Goal: Task Accomplishment & Management: Complete application form

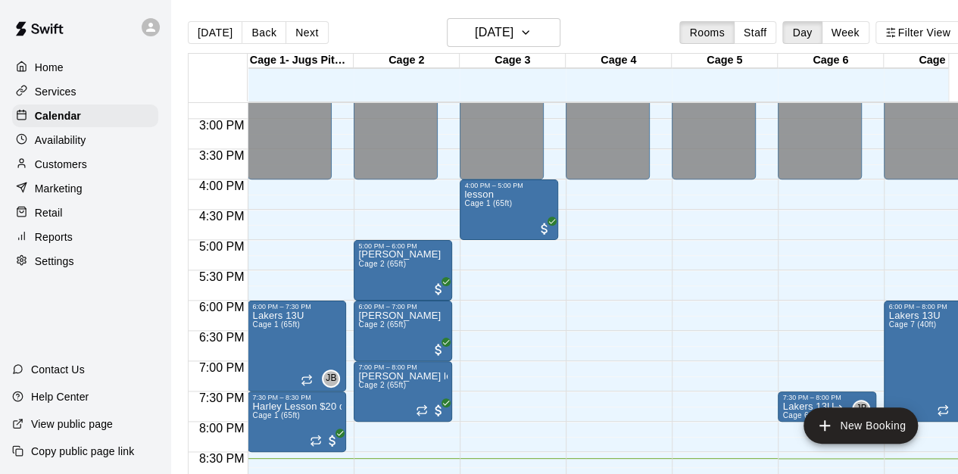
scroll to position [891, 0]
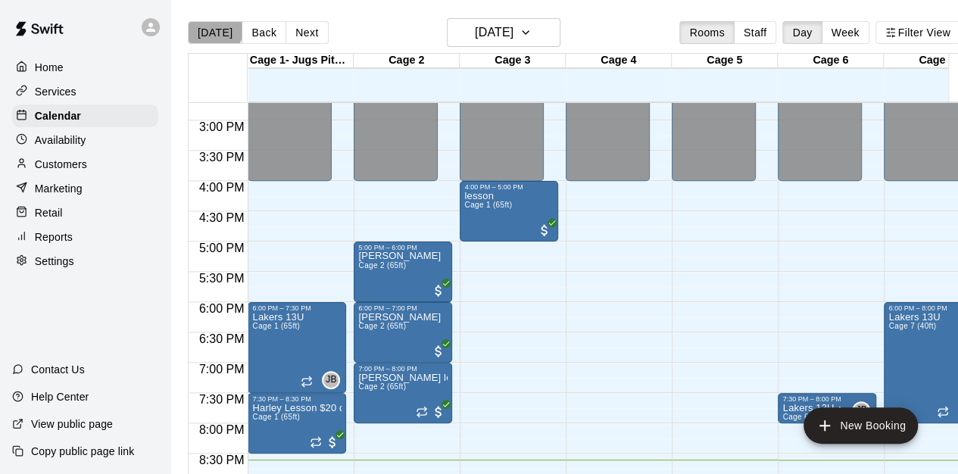
click at [214, 30] on button "[DATE]" at bounding box center [215, 32] width 55 height 23
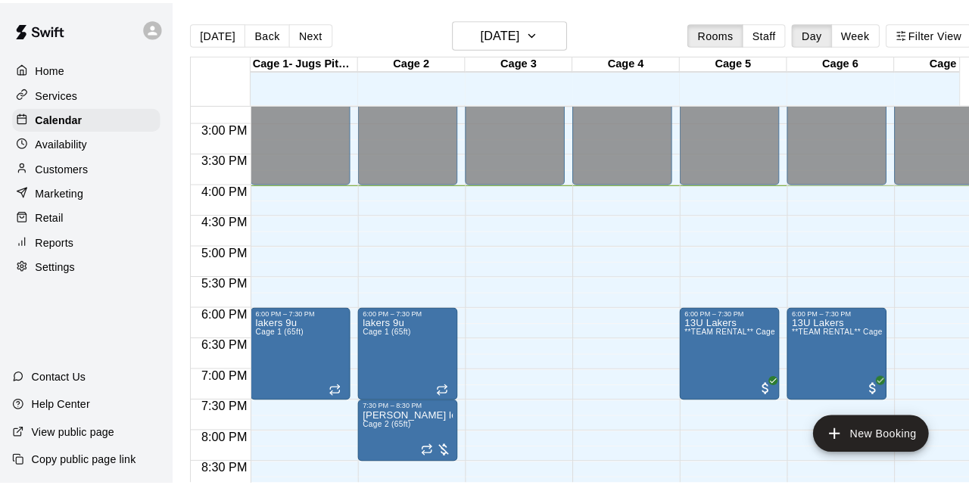
scroll to position [891, 0]
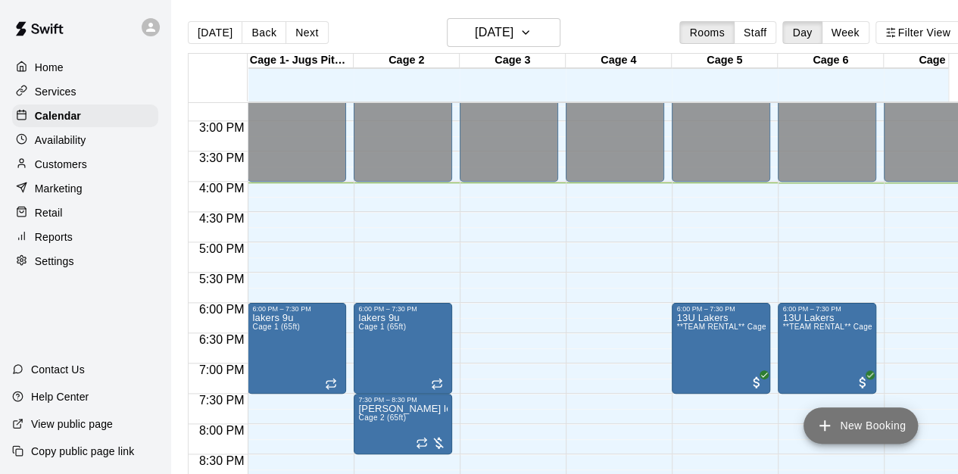
click at [880, 441] on button "New Booking" at bounding box center [860, 425] width 114 height 36
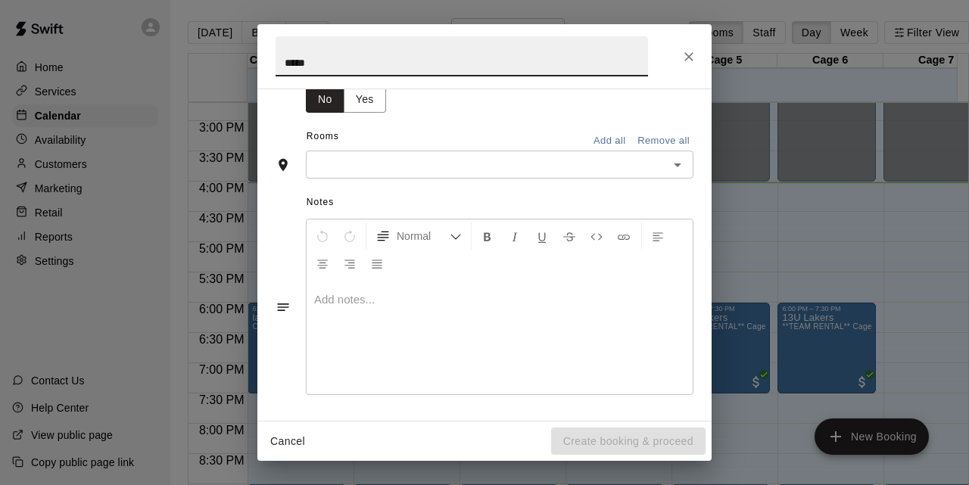
scroll to position [142, 0]
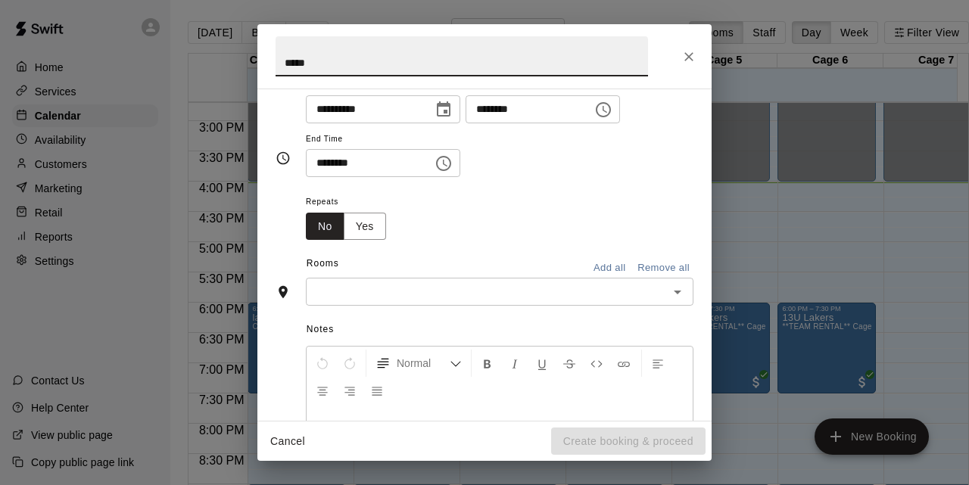
type input "****"
click at [379, 287] on input "text" at bounding box center [487, 291] width 354 height 19
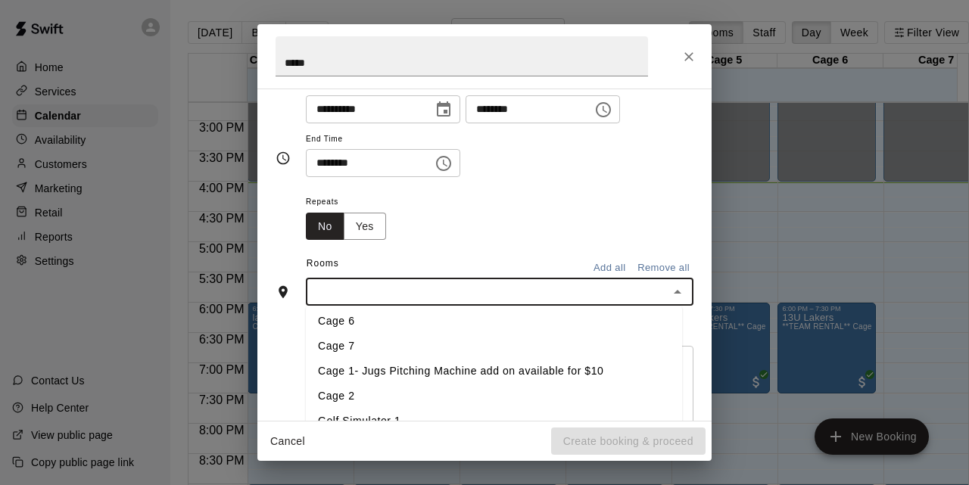
scroll to position [83, 0]
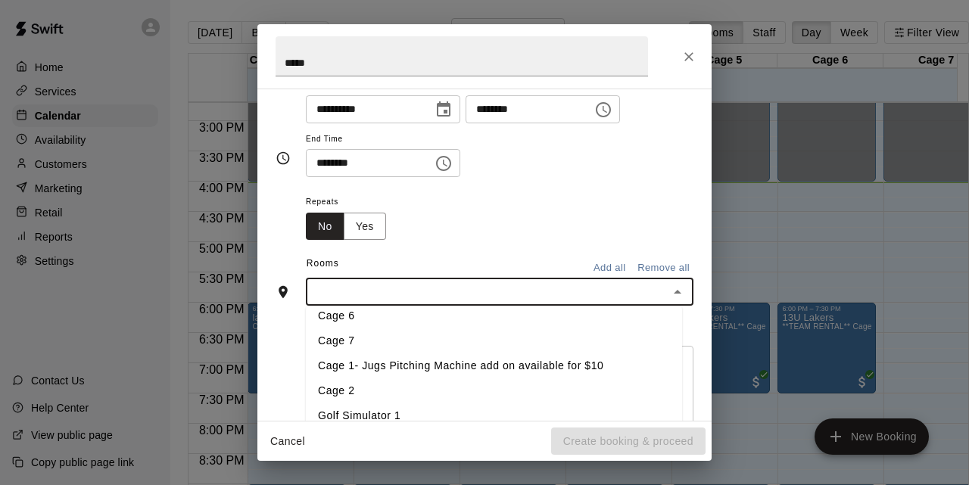
click at [354, 387] on li "Cage 2" at bounding box center [494, 391] width 376 height 25
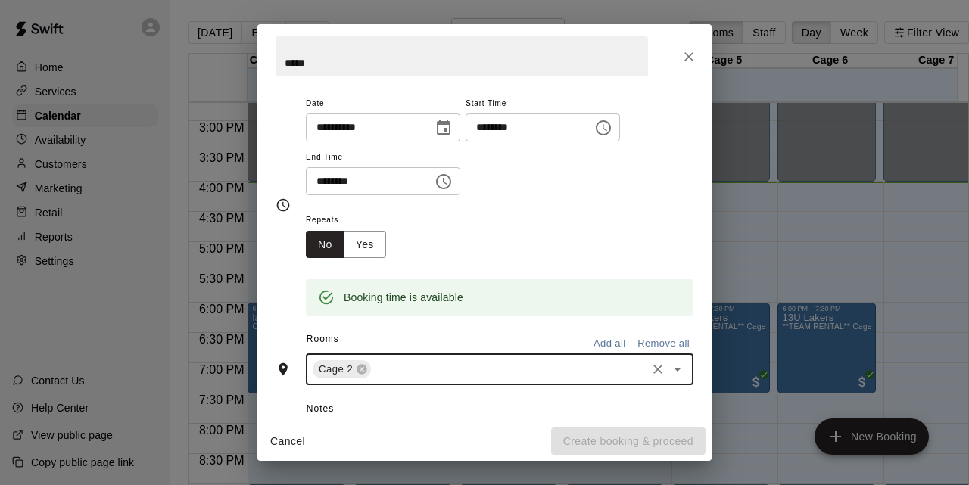
scroll to position [0, 0]
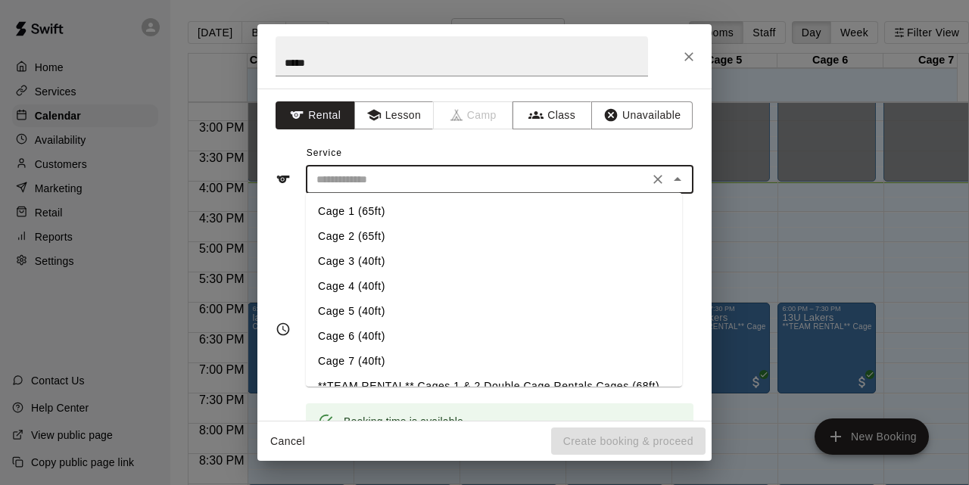
click at [457, 183] on input "text" at bounding box center [477, 179] width 334 height 19
click at [369, 232] on li "Cage 2 (65ft)" at bounding box center [494, 236] width 376 height 25
type input "**********"
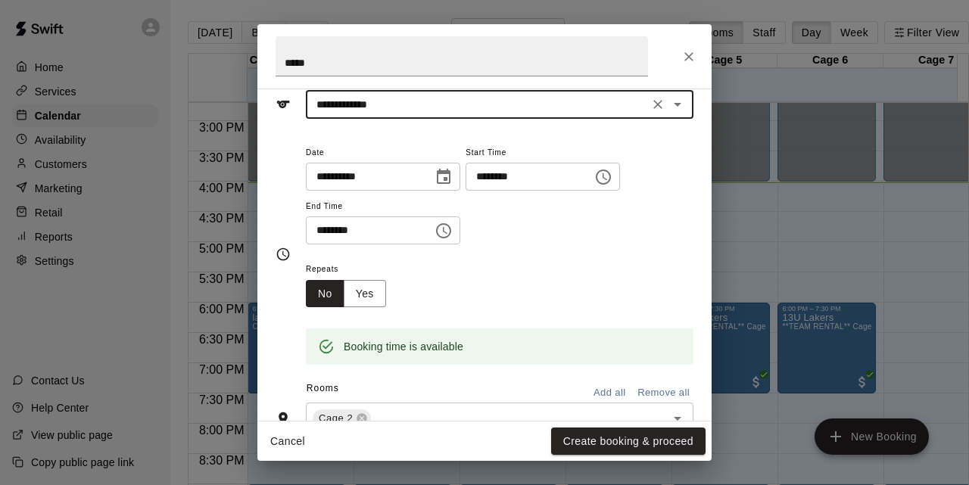
scroll to position [76, 0]
click at [632, 434] on button "Create booking & proceed" at bounding box center [628, 442] width 154 height 28
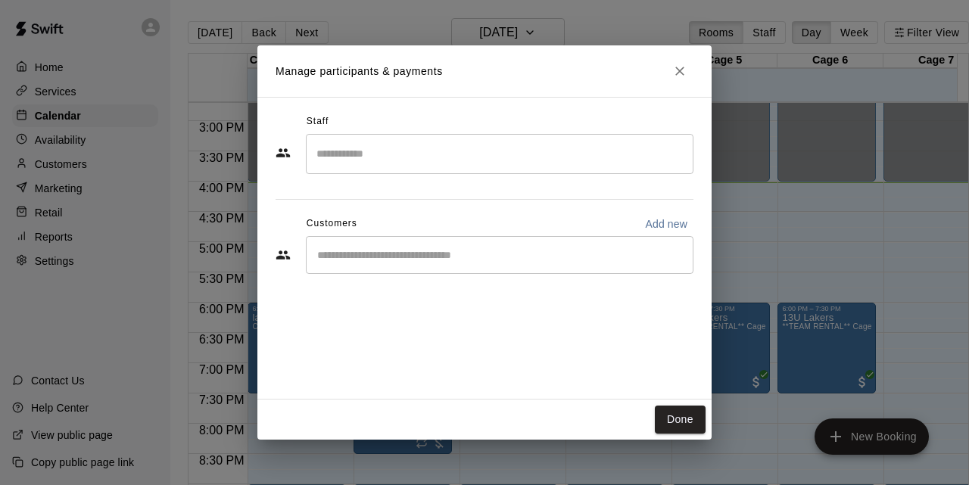
click at [393, 275] on div "​" at bounding box center [485, 256] width 418 height 41
click at [392, 270] on div "​" at bounding box center [500, 255] width 388 height 38
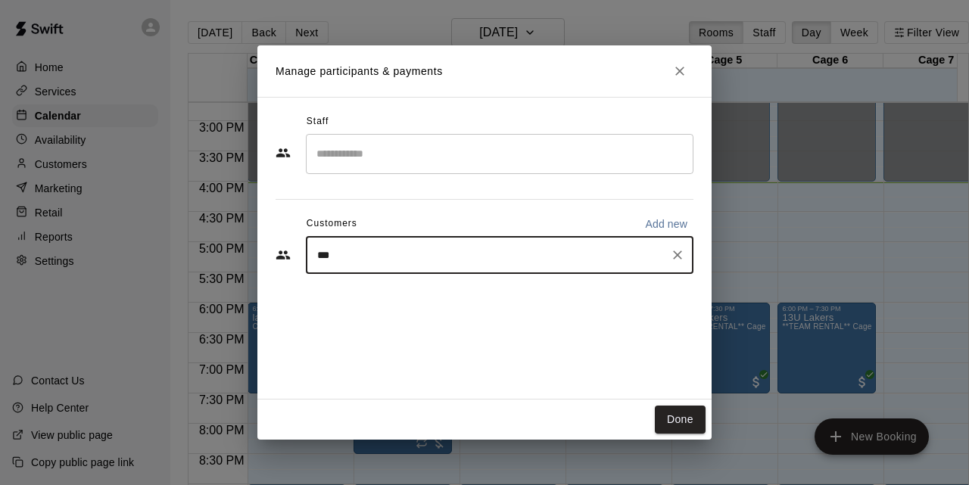
type input "****"
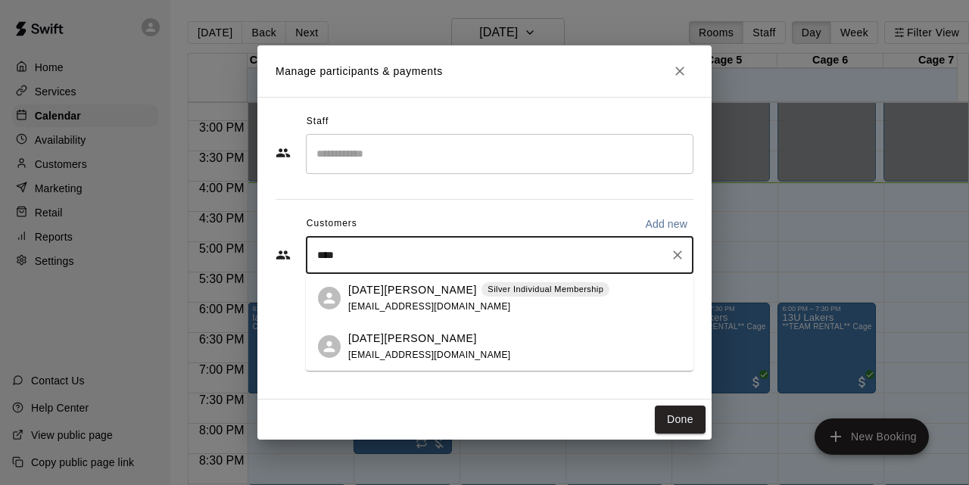
click at [392, 303] on span "[EMAIL_ADDRESS][DOMAIN_NAME]" at bounding box center [429, 306] width 163 height 11
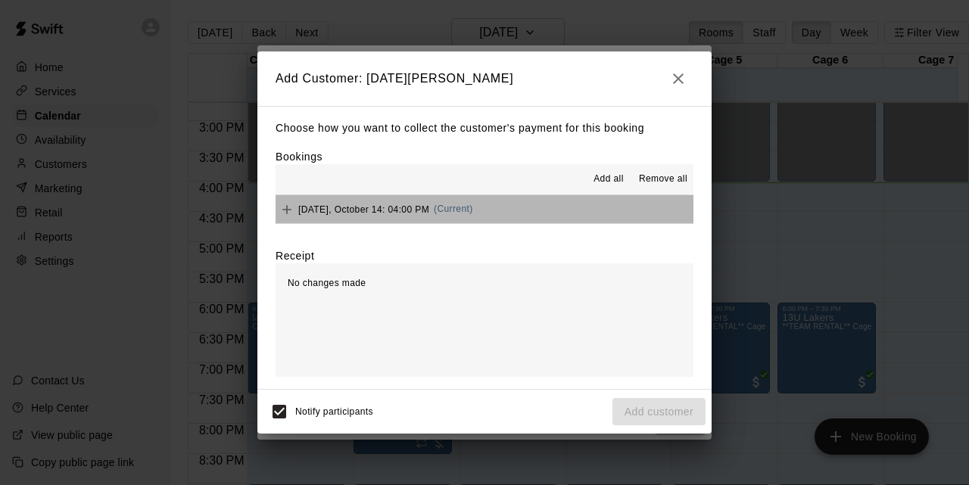
click at [521, 208] on button "[DATE], October 14: 04:00 PM (Current)" at bounding box center [485, 209] width 418 height 28
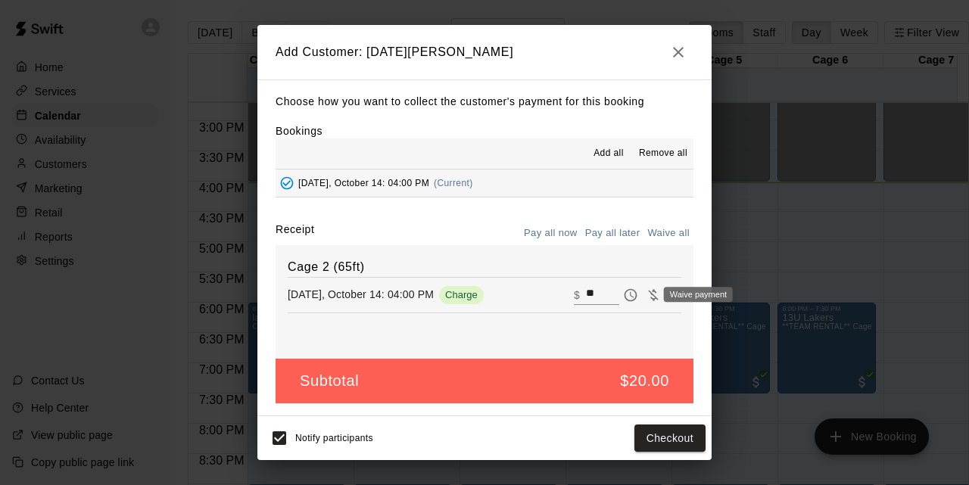
click at [668, 295] on div "Waive payment" at bounding box center [698, 294] width 69 height 15
click at [648, 300] on icon "Waive payment" at bounding box center [653, 294] width 10 height 11
type input "*"
click at [666, 429] on button "Add customer" at bounding box center [659, 439] width 93 height 28
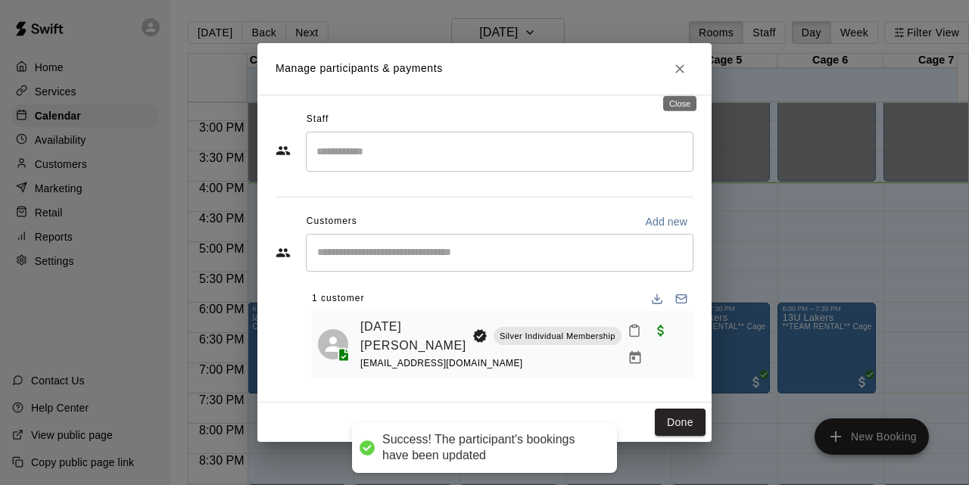
click at [684, 70] on icon "Close" at bounding box center [679, 68] width 15 height 15
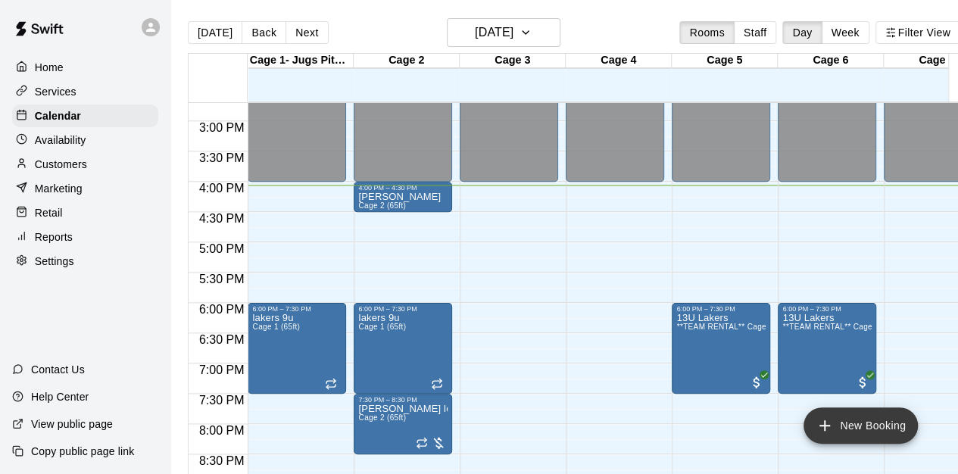
click at [852, 435] on button "New Booking" at bounding box center [860, 425] width 114 height 36
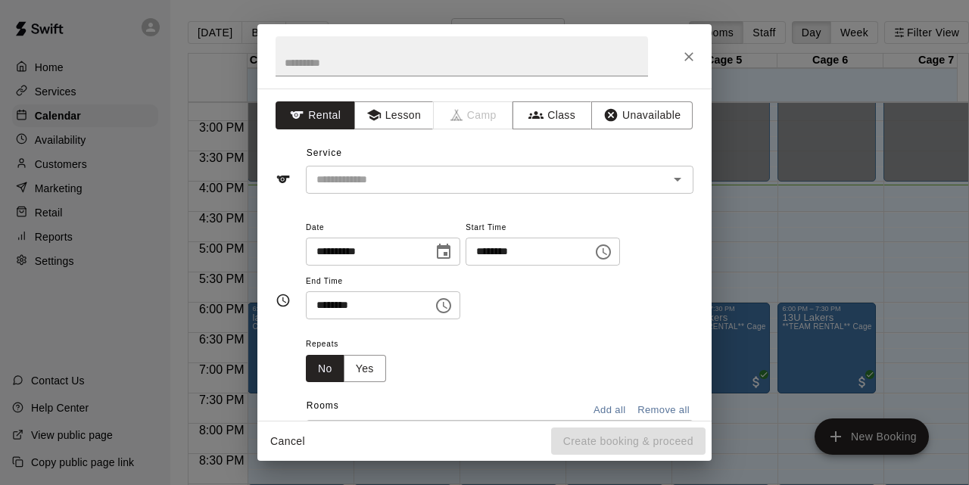
drag, startPoint x: 560, startPoint y: 376, endPoint x: 576, endPoint y: 328, distance: 50.8
click at [576, 328] on div "**********" at bounding box center [500, 300] width 388 height 165
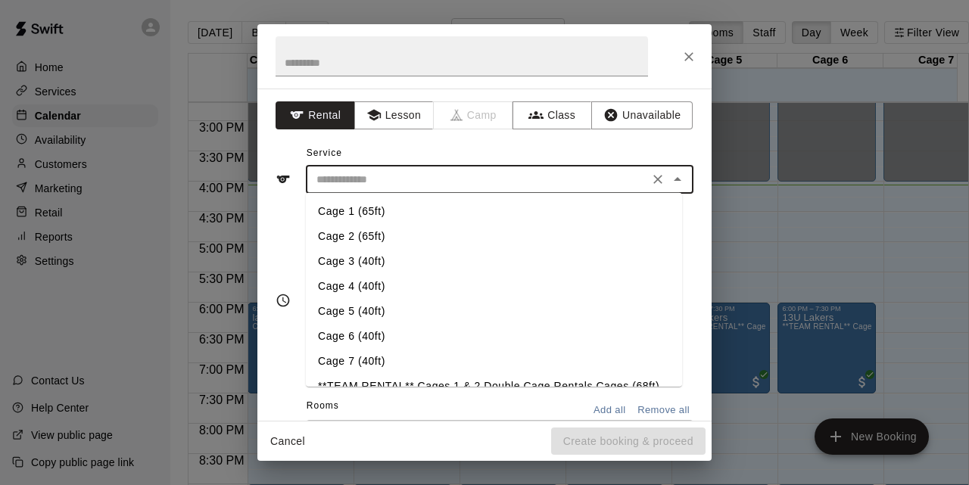
click at [376, 185] on input "text" at bounding box center [477, 179] width 334 height 19
click at [388, 252] on li "Cage 3 (40ft)" at bounding box center [494, 261] width 376 height 25
type input "**********"
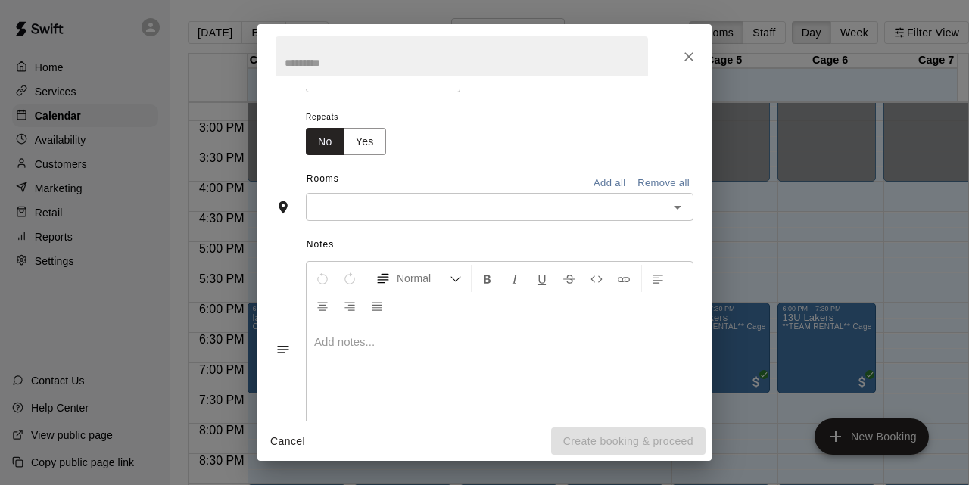
scroll to position [270, 0]
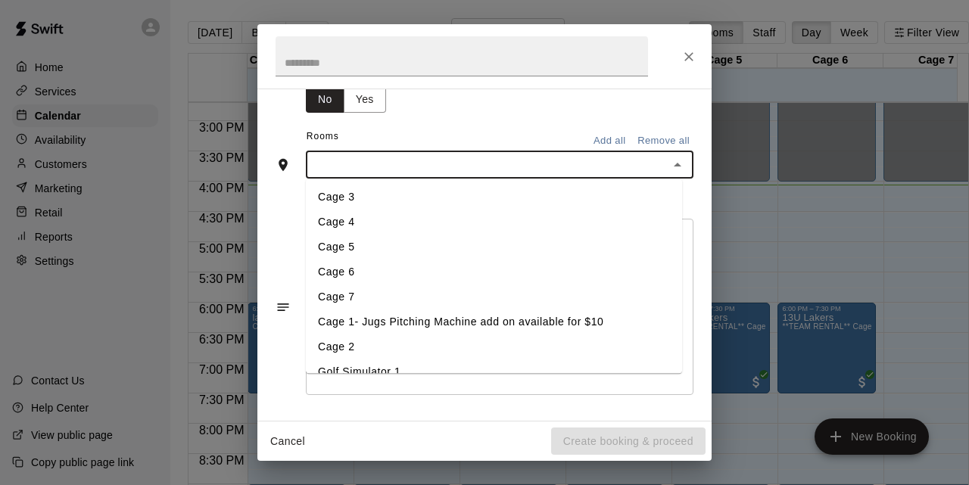
click at [367, 164] on input "text" at bounding box center [487, 164] width 354 height 19
click at [360, 248] on li "Cage 5" at bounding box center [494, 248] width 376 height 25
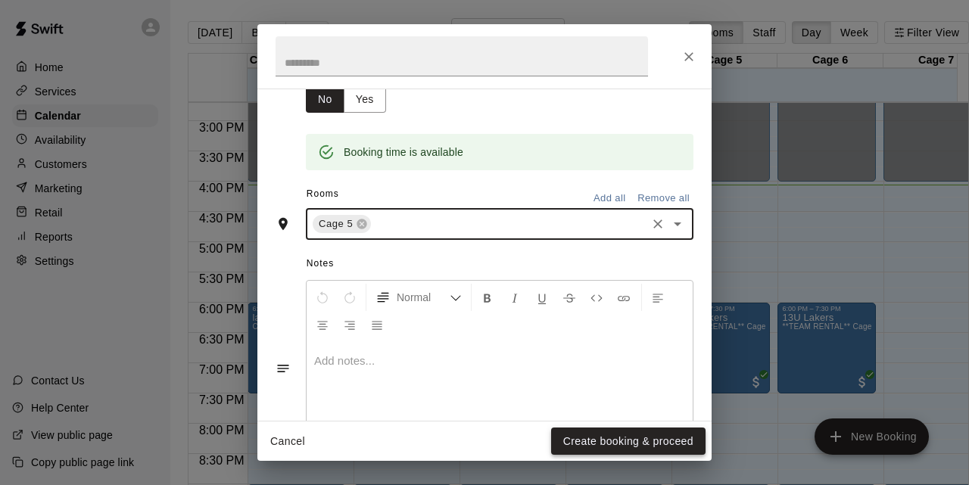
click at [650, 443] on button "Create booking & proceed" at bounding box center [628, 442] width 154 height 28
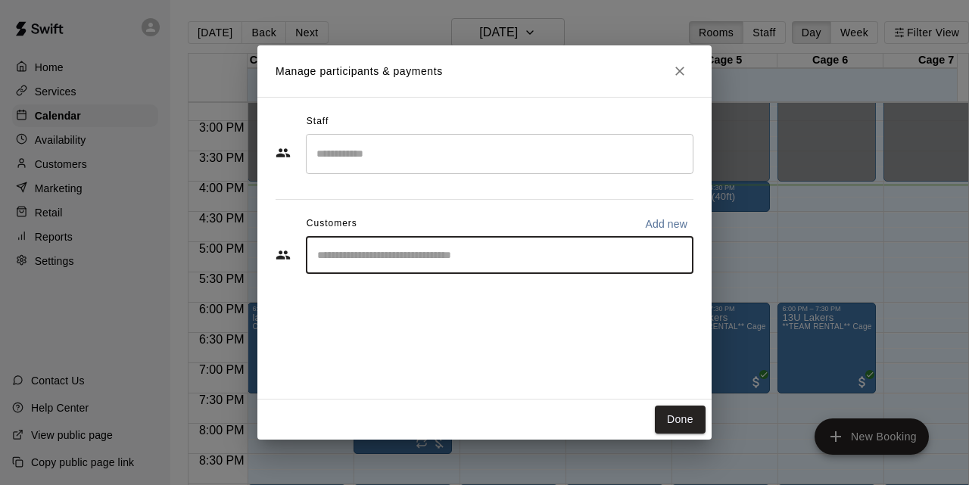
click at [409, 248] on input "Start typing to search customers..." at bounding box center [500, 255] width 374 height 15
type input "*****"
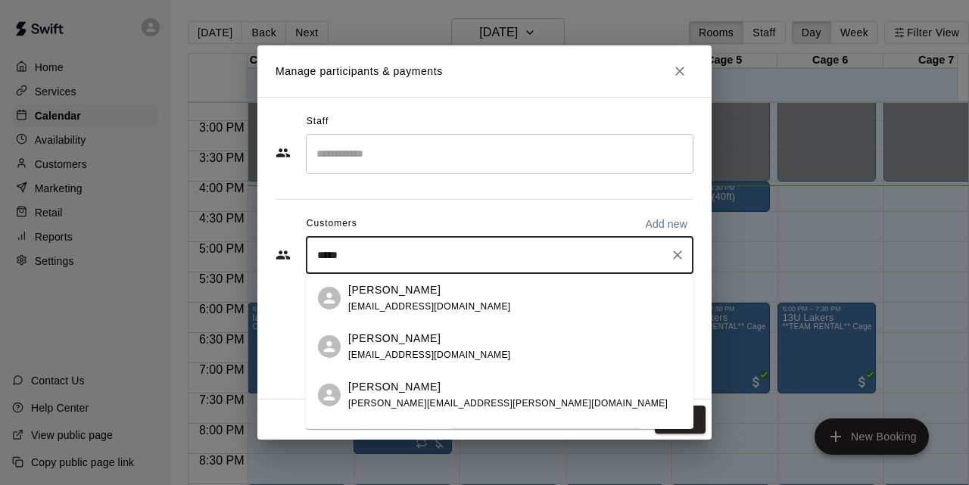
click at [393, 348] on div "[PERSON_NAME] [EMAIL_ADDRESS][DOMAIN_NAME]" at bounding box center [429, 347] width 163 height 33
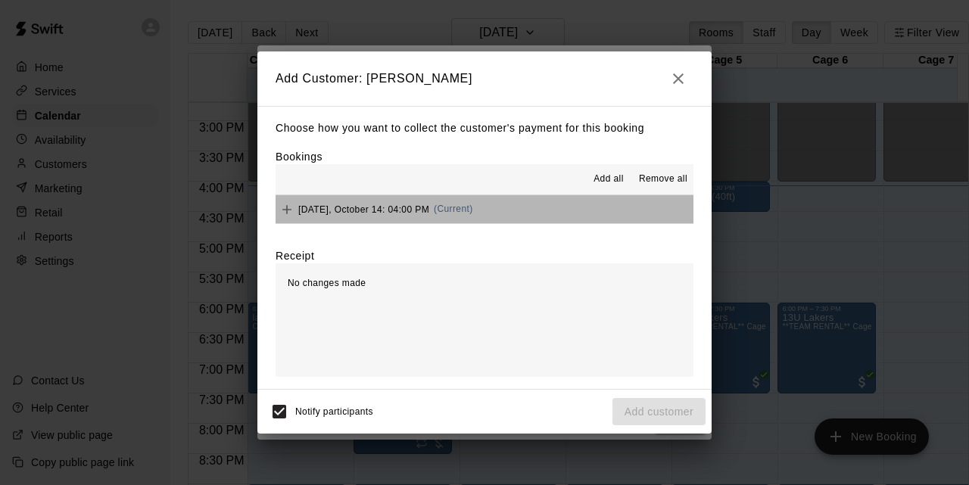
click at [608, 217] on button "[DATE], October 14: 04:00 PM (Current)" at bounding box center [485, 209] width 418 height 28
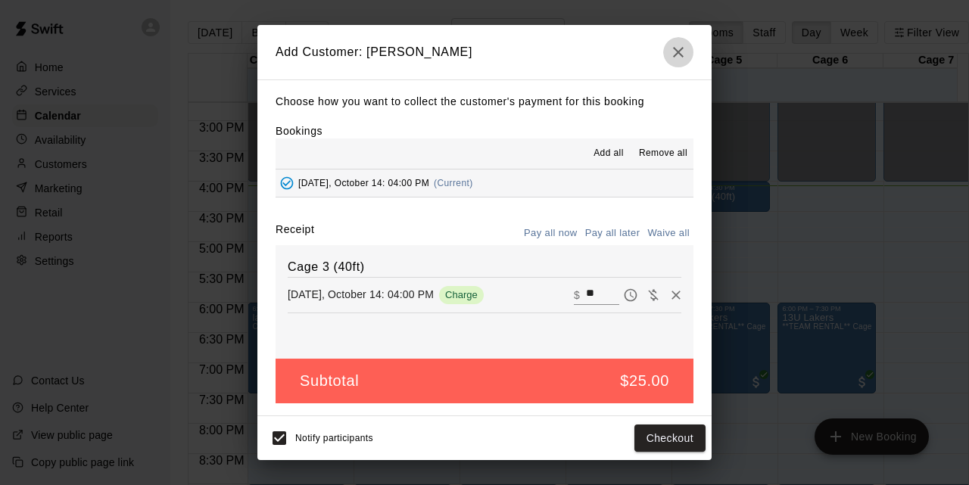
click at [675, 63] on button "button" at bounding box center [678, 52] width 30 height 30
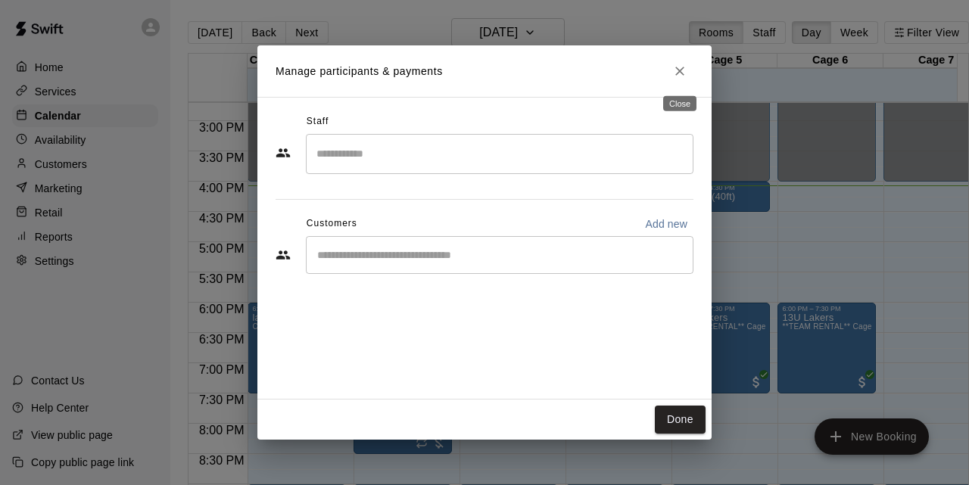
click at [675, 80] on button "Close" at bounding box center [679, 71] width 27 height 27
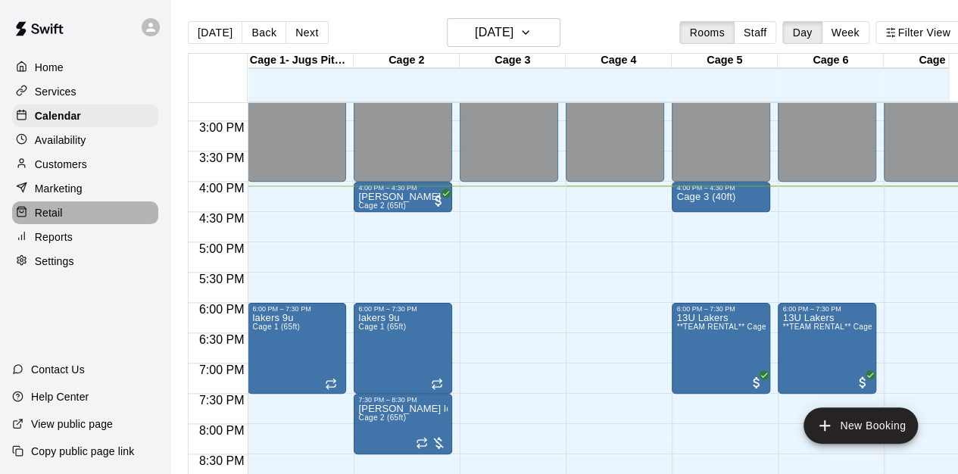
click at [83, 224] on div "Retail" at bounding box center [85, 212] width 146 height 23
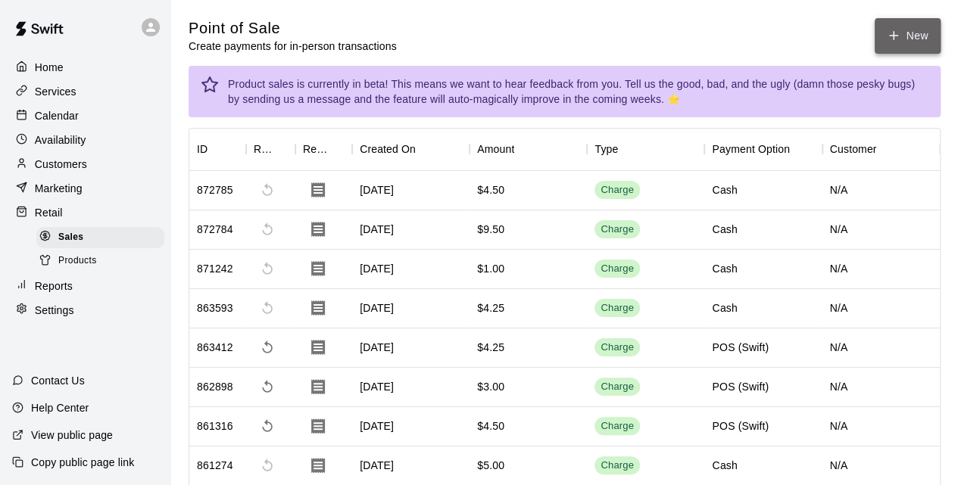
click at [883, 22] on button "New" at bounding box center [907, 36] width 65 height 36
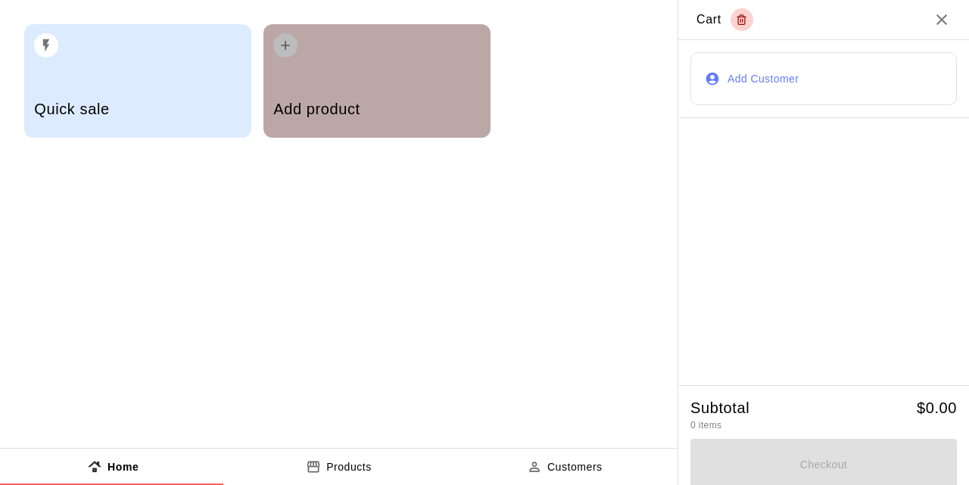
click at [384, 117] on h5 "Add product" at bounding box center [376, 109] width 207 height 20
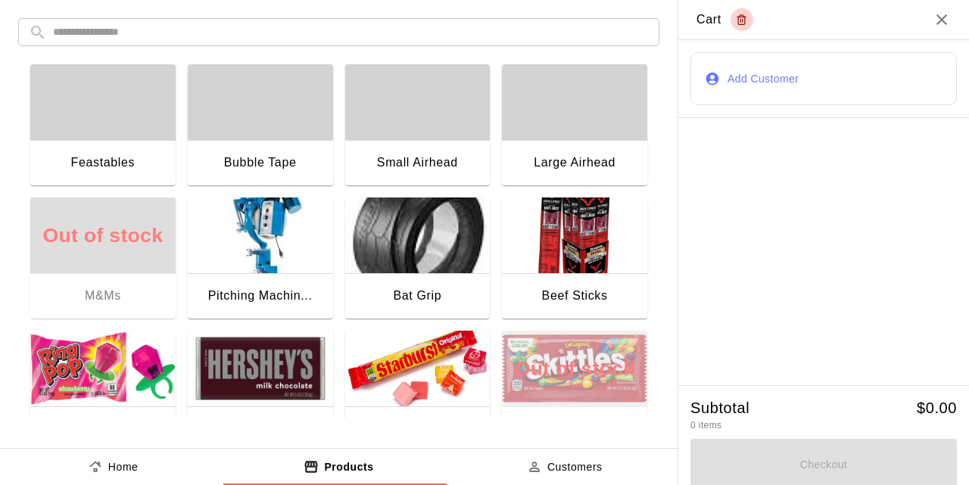
scroll to position [6, 0]
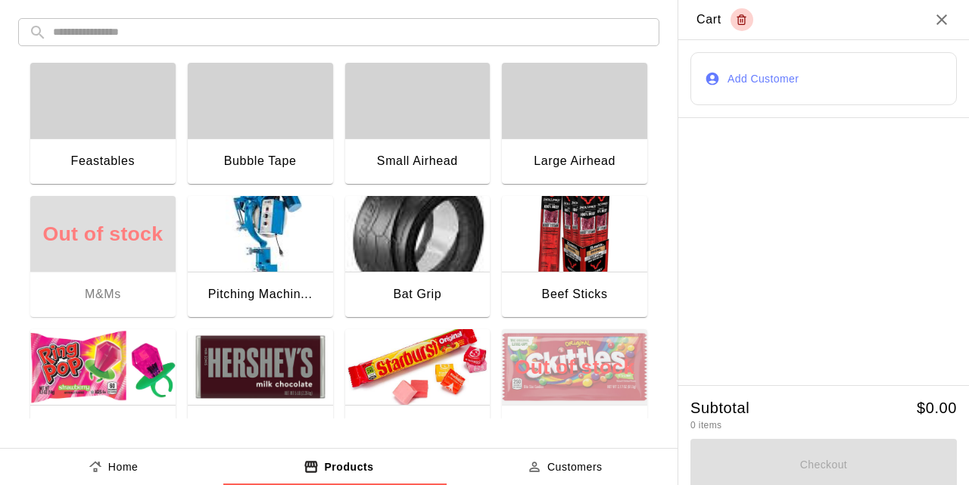
click at [251, 257] on img "button" at bounding box center [260, 234] width 145 height 76
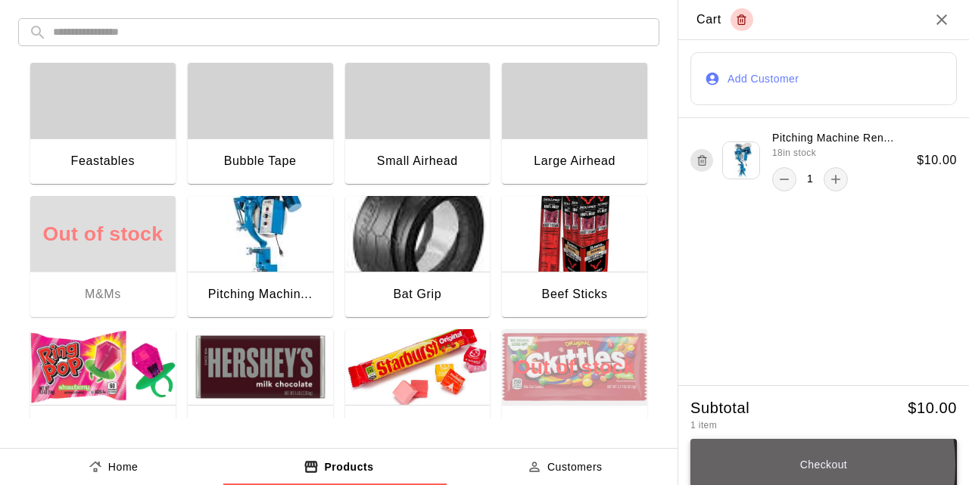
click at [760, 467] on button "Checkout" at bounding box center [824, 464] width 267 height 51
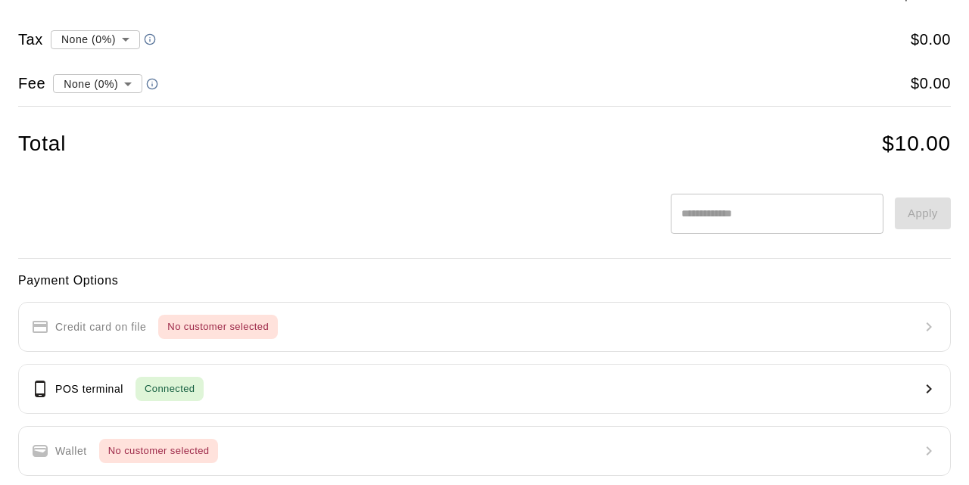
scroll to position [81, 0]
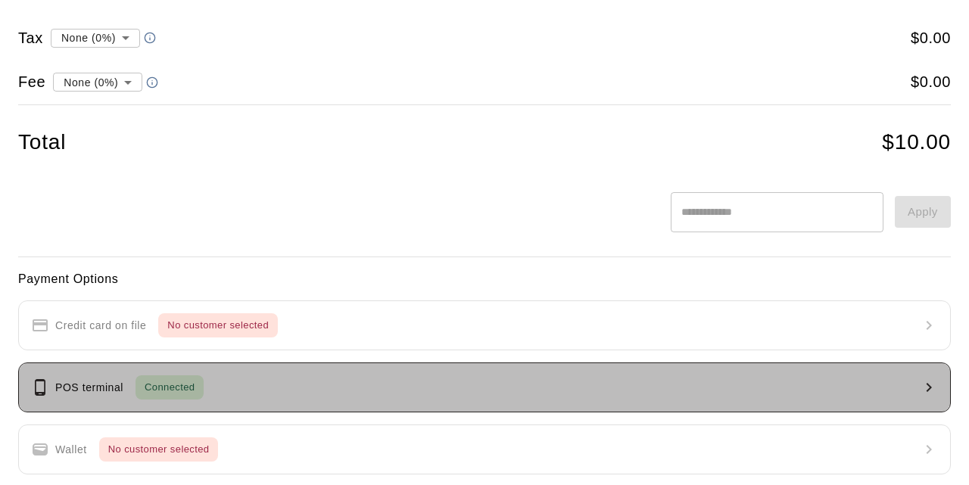
click at [585, 392] on button "POS terminal Connected" at bounding box center [484, 388] width 933 height 50
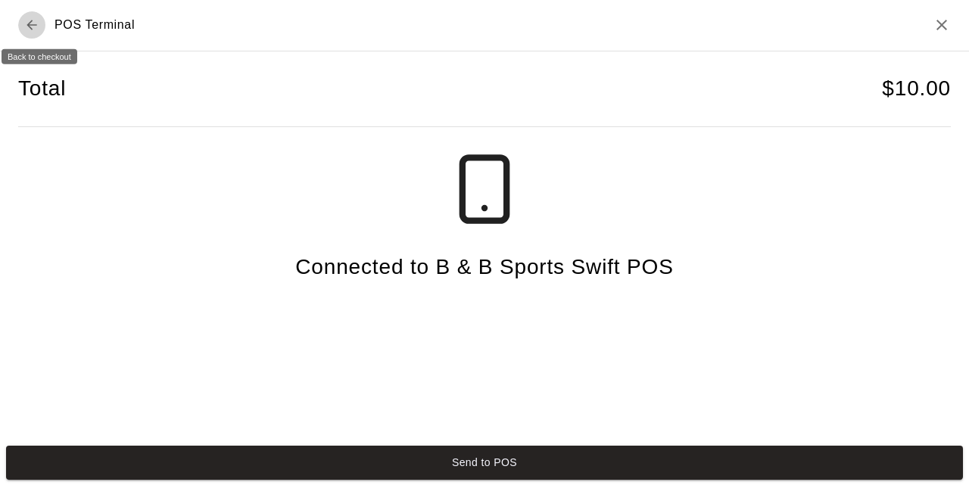
click at [29, 20] on icon "Back to checkout" at bounding box center [31, 24] width 15 height 15
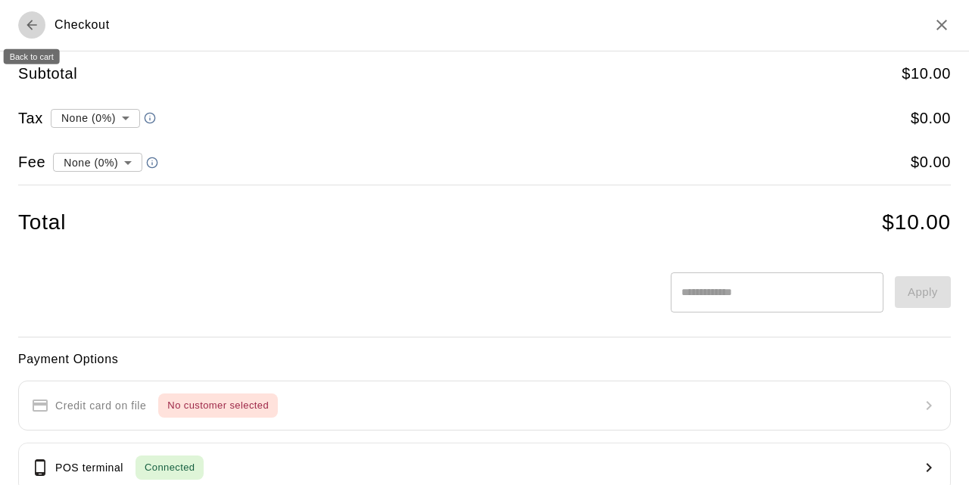
click at [31, 16] on button "Back to cart" at bounding box center [31, 24] width 27 height 27
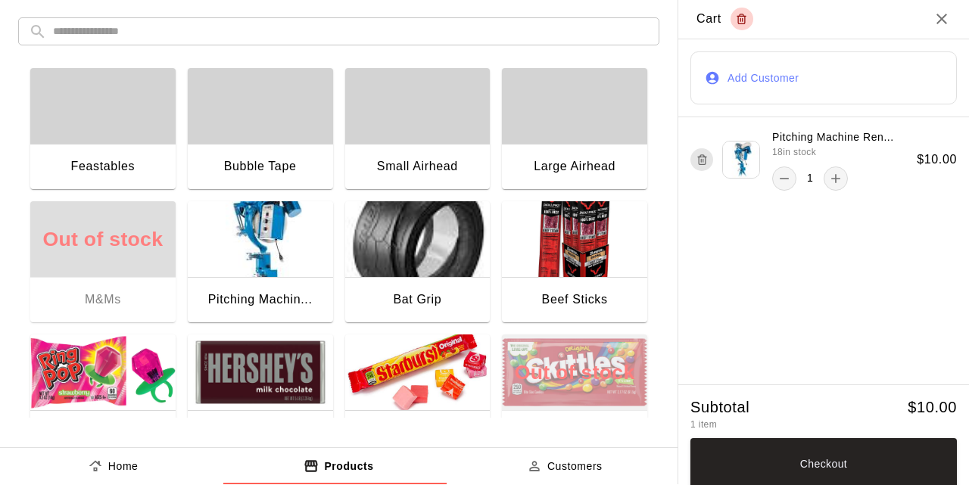
drag, startPoint x: 78, startPoint y: 0, endPoint x: 247, endPoint y: 8, distance: 169.0
click at [247, 8] on div "​ ​ Feastables Bubble Tape Small Airhead Large Airhead Out of stock M&Ms [PERSO…" at bounding box center [339, 217] width 678 height 437
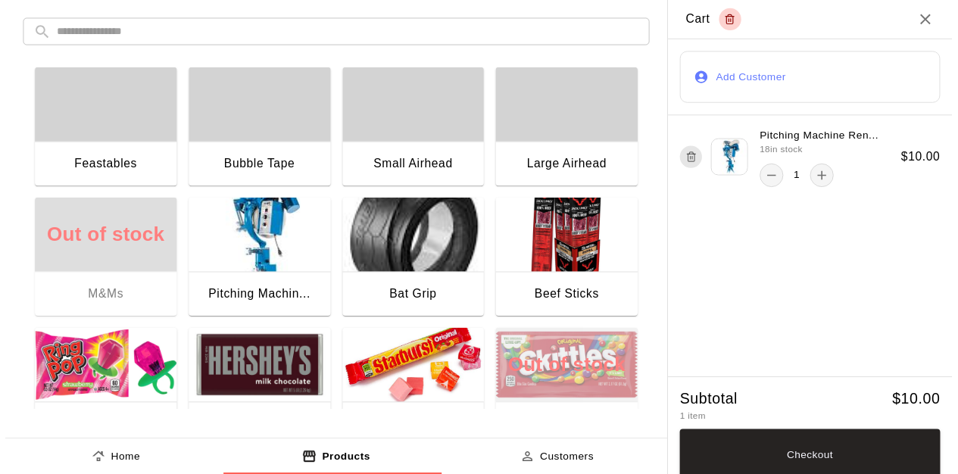
scroll to position [0, 0]
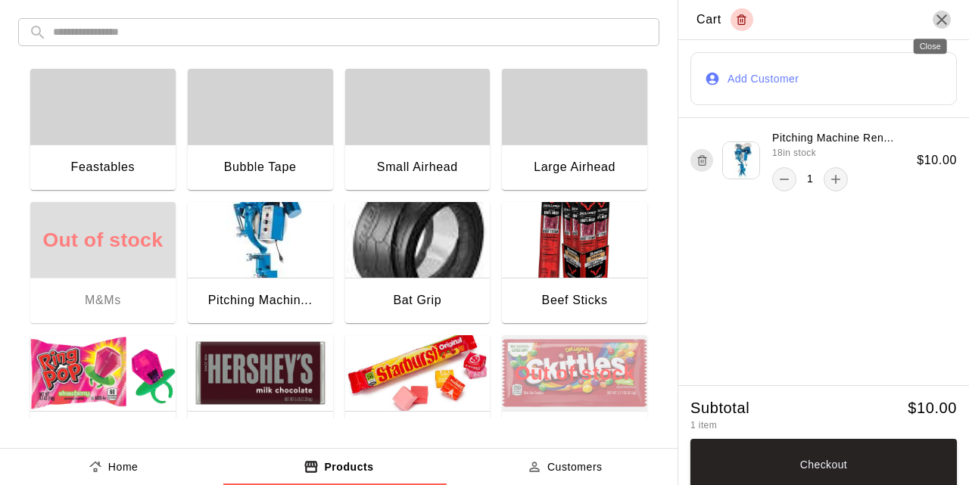
click at [933, 27] on icon "Close" at bounding box center [942, 20] width 18 height 18
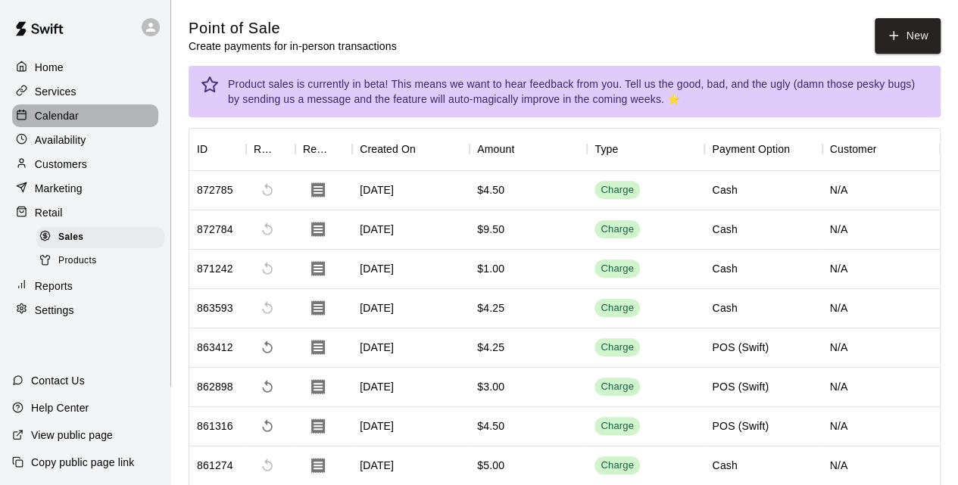
click at [53, 108] on div "Calendar" at bounding box center [85, 116] width 146 height 23
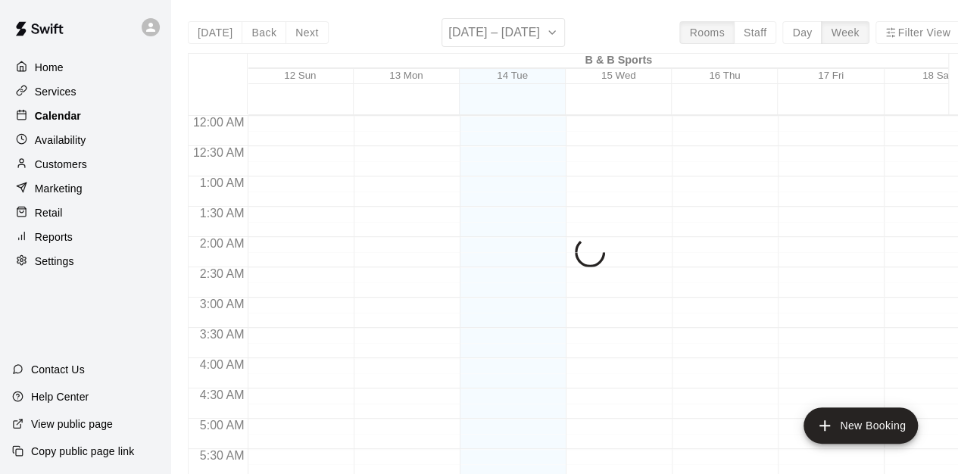
scroll to position [974, 0]
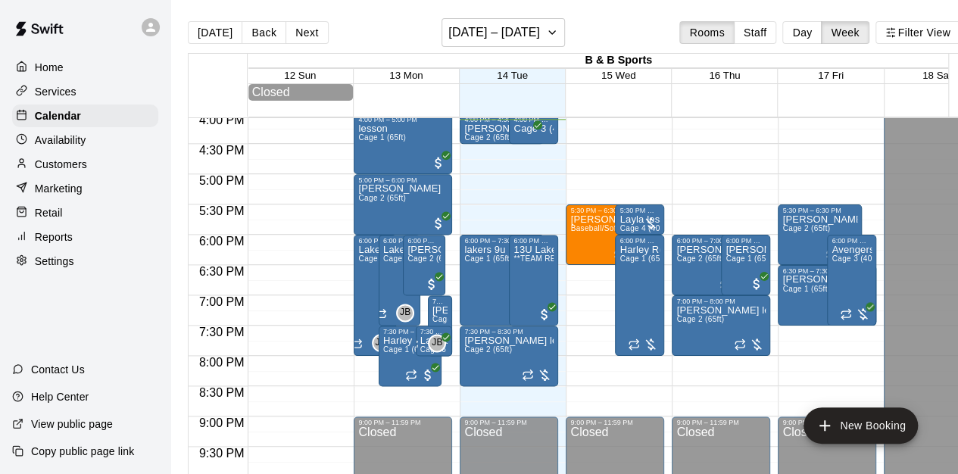
click at [423, 53] on div "B & B Sports 12 Sun 13 Mon 14 Tue 15 Wed 16 Thu 17 Fri 18 Sat Closed 12:00 AM 1…" at bounding box center [574, 272] width 772 height 439
click at [797, 31] on button "Day" at bounding box center [801, 32] width 39 height 23
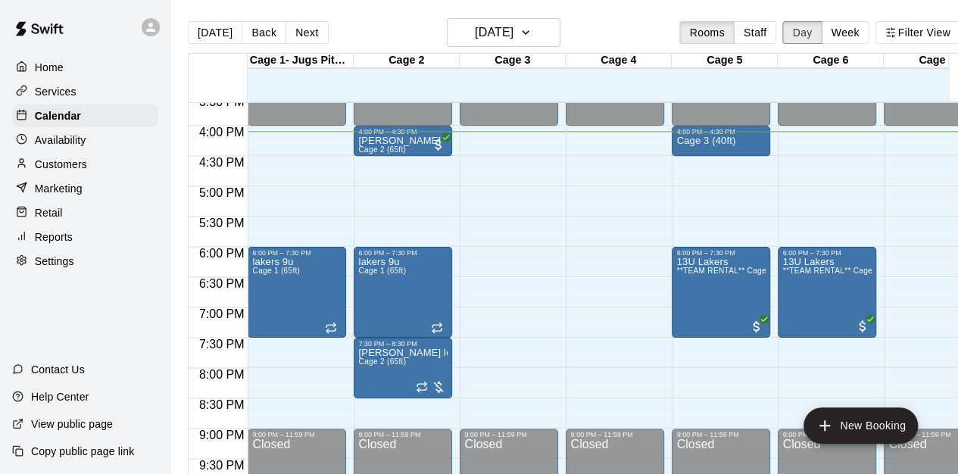
scroll to position [944, 0]
